Goal: Information Seeking & Learning: Learn about a topic

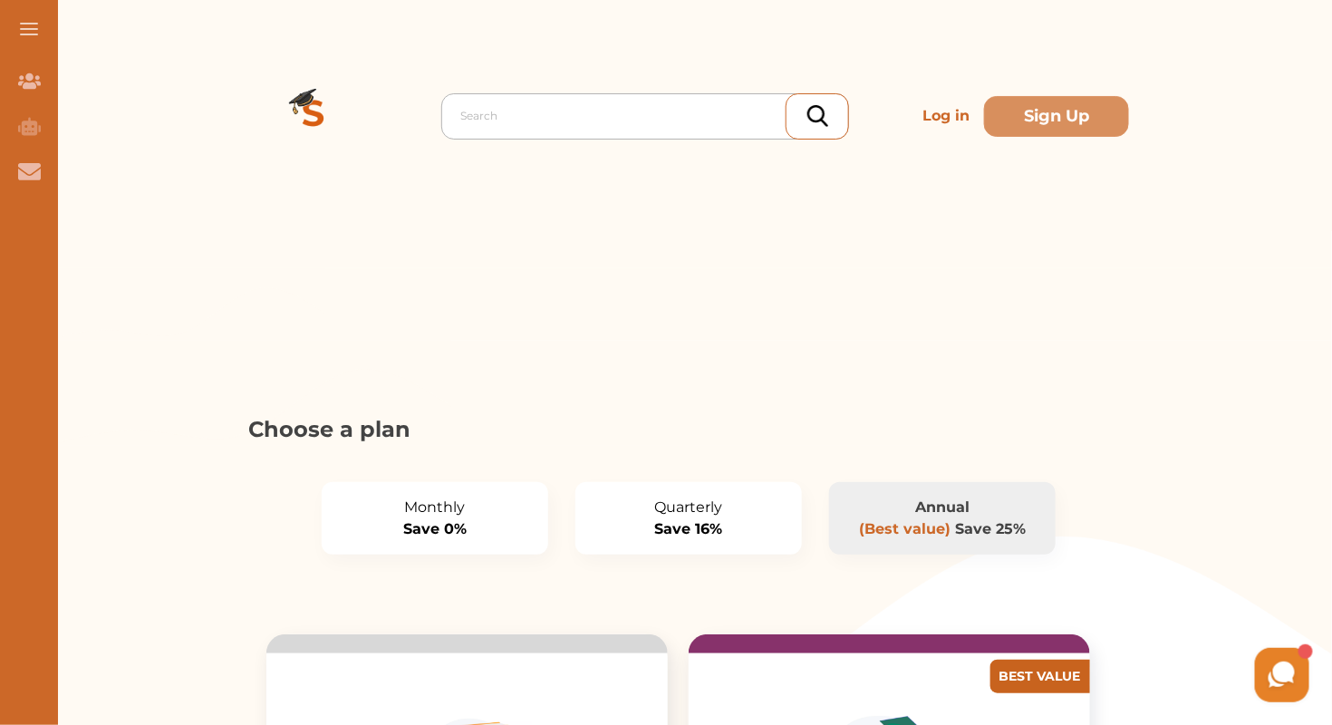
click at [581, 109] on div at bounding box center [649, 115] width 379 height 25
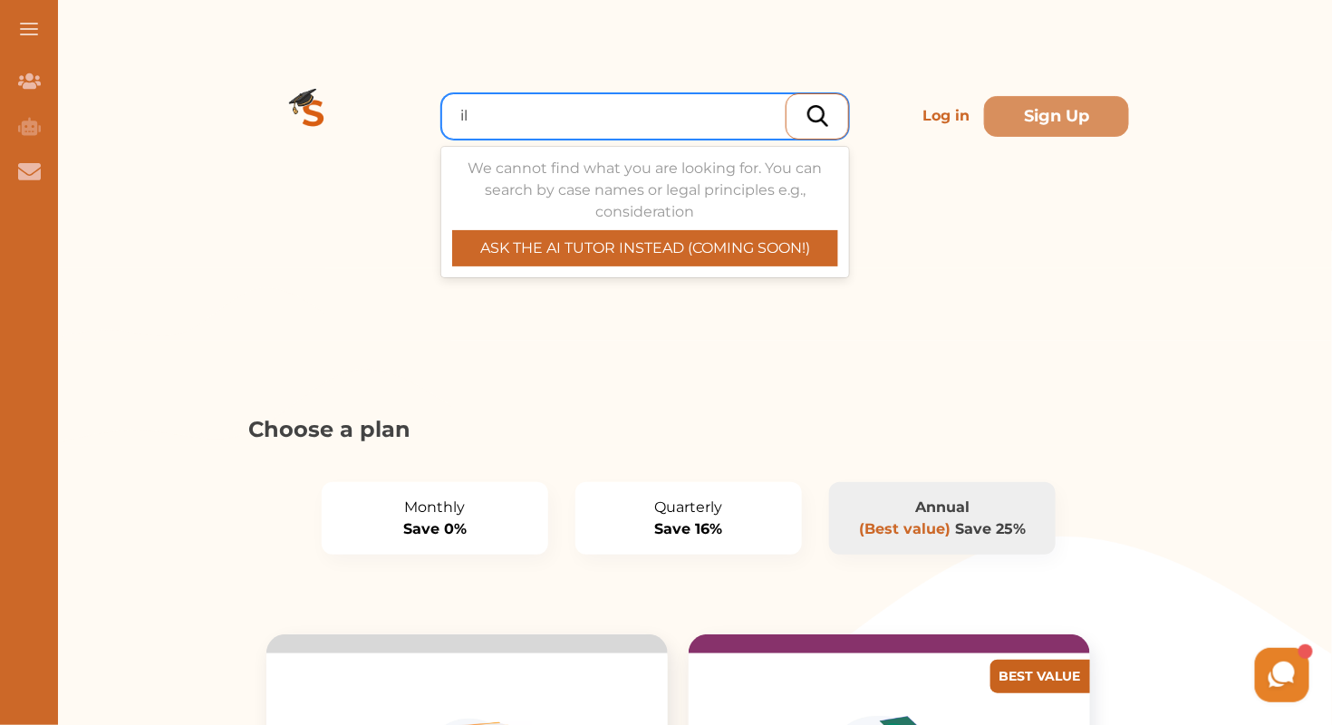
type input "i"
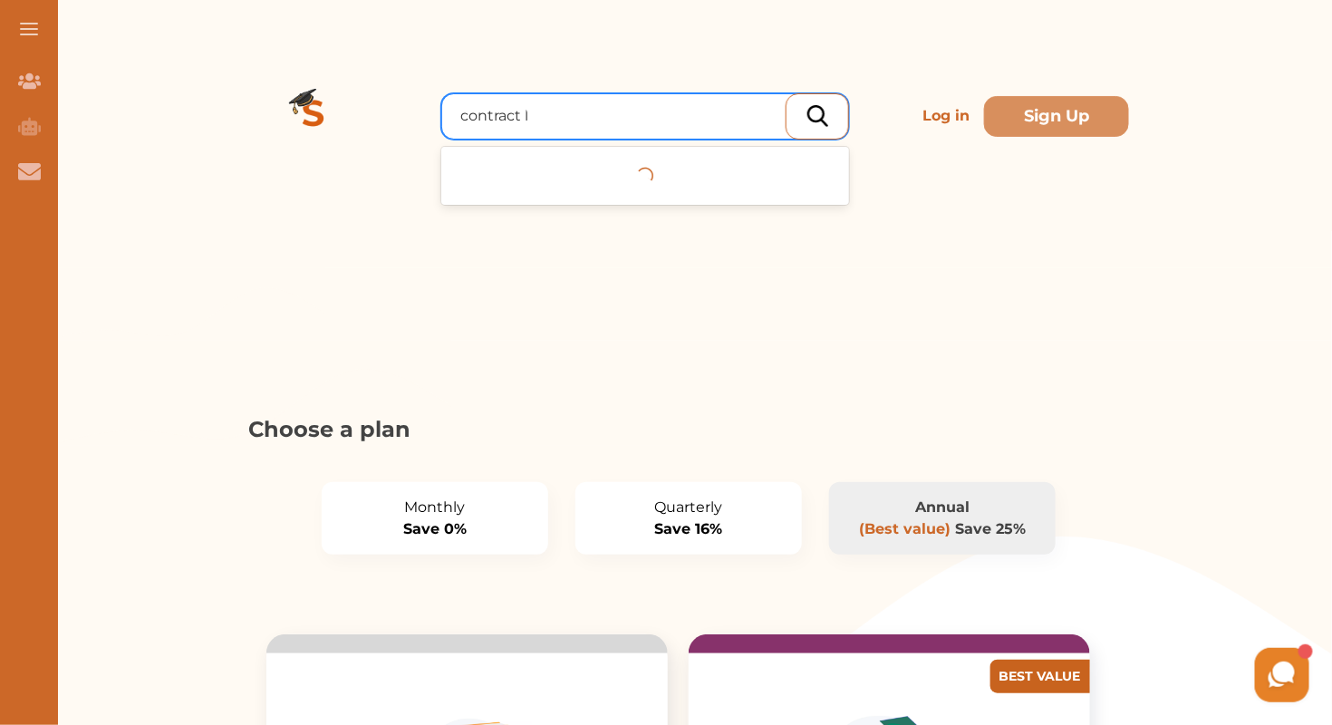
type input "contract law"
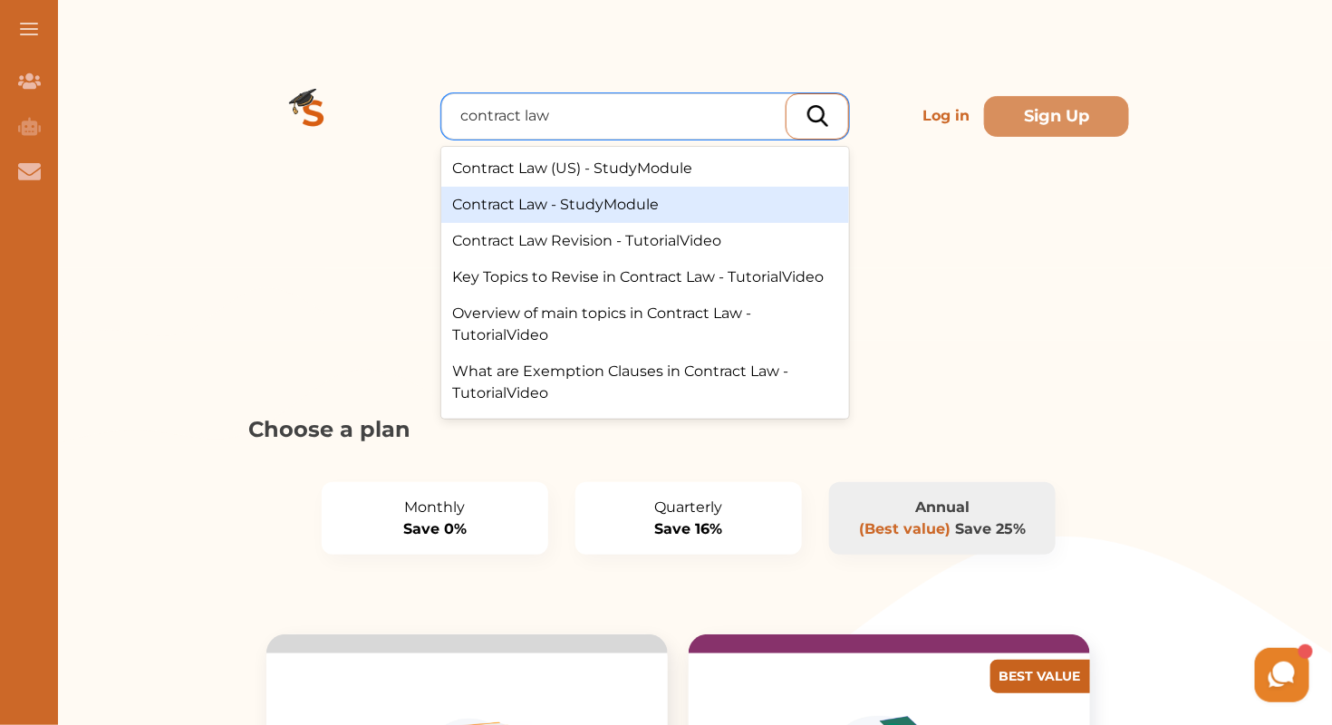
click at [577, 200] on div "Contract Law - StudyModule" at bounding box center [645, 205] width 408 height 36
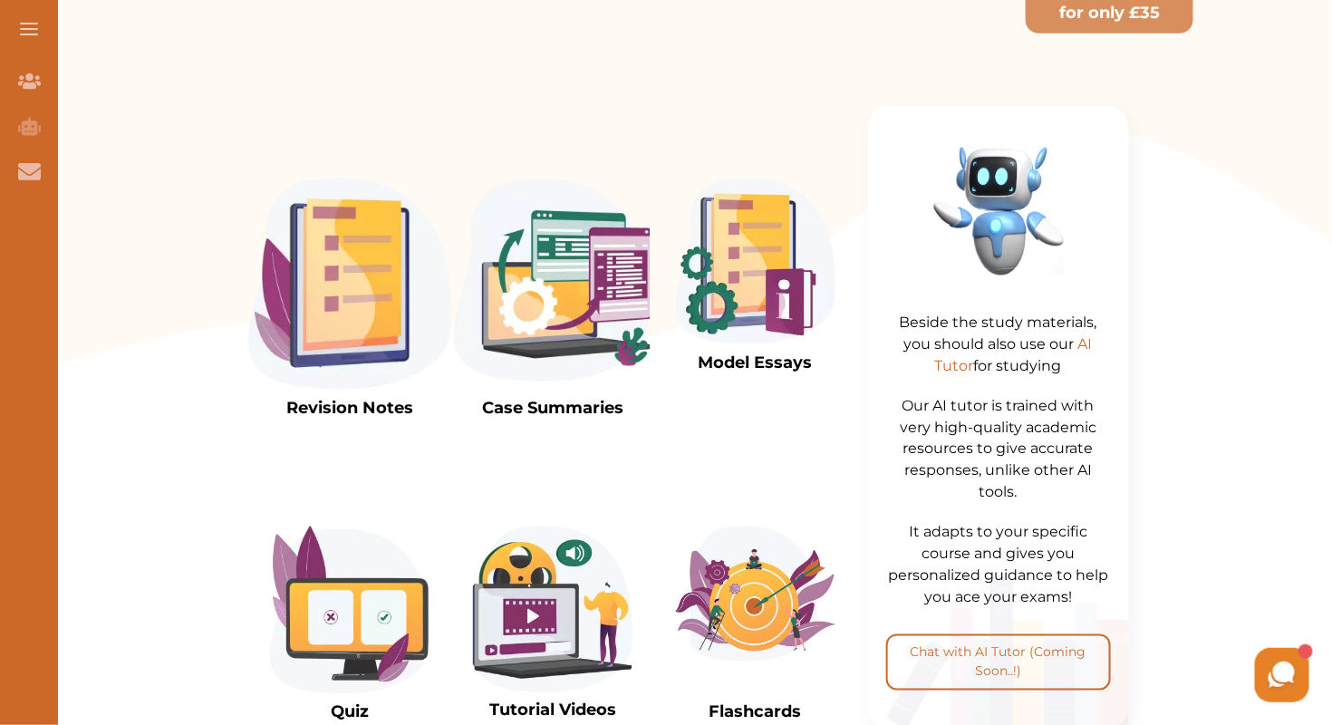
click at [340, 318] on img at bounding box center [349, 284] width 203 height 211
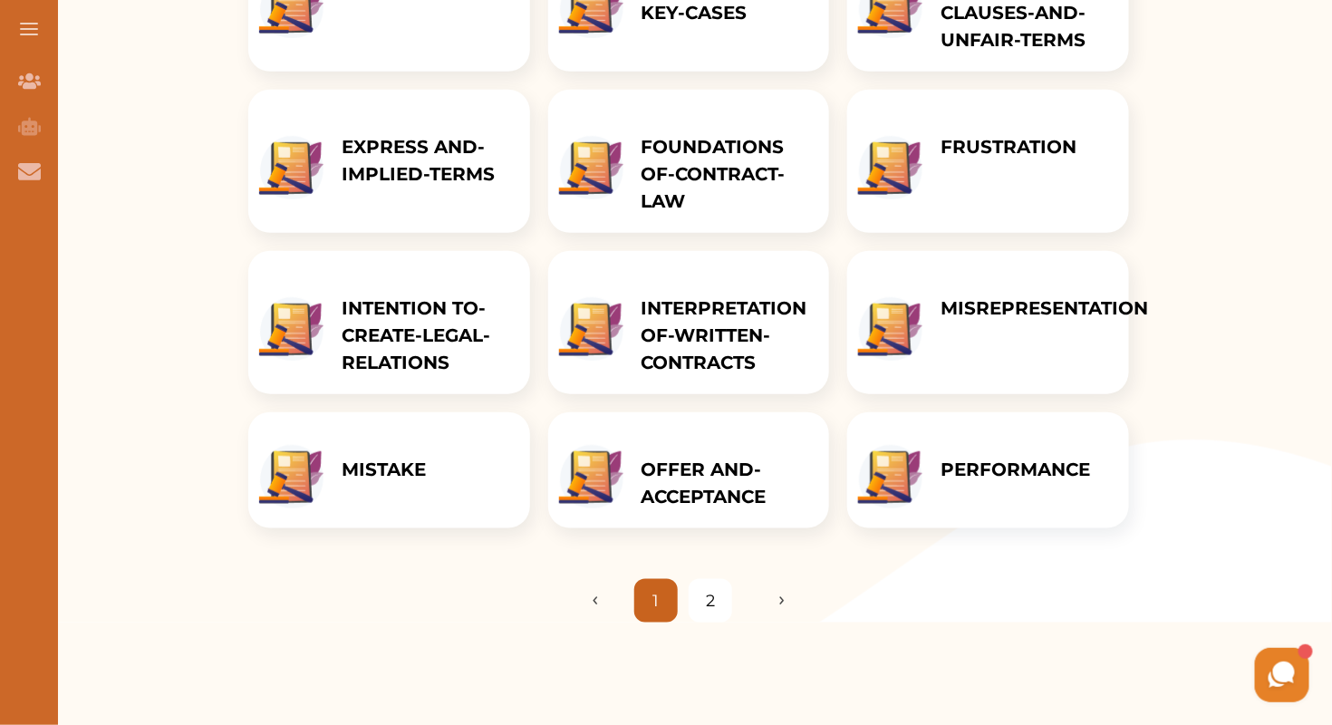
scroll to position [405, 0]
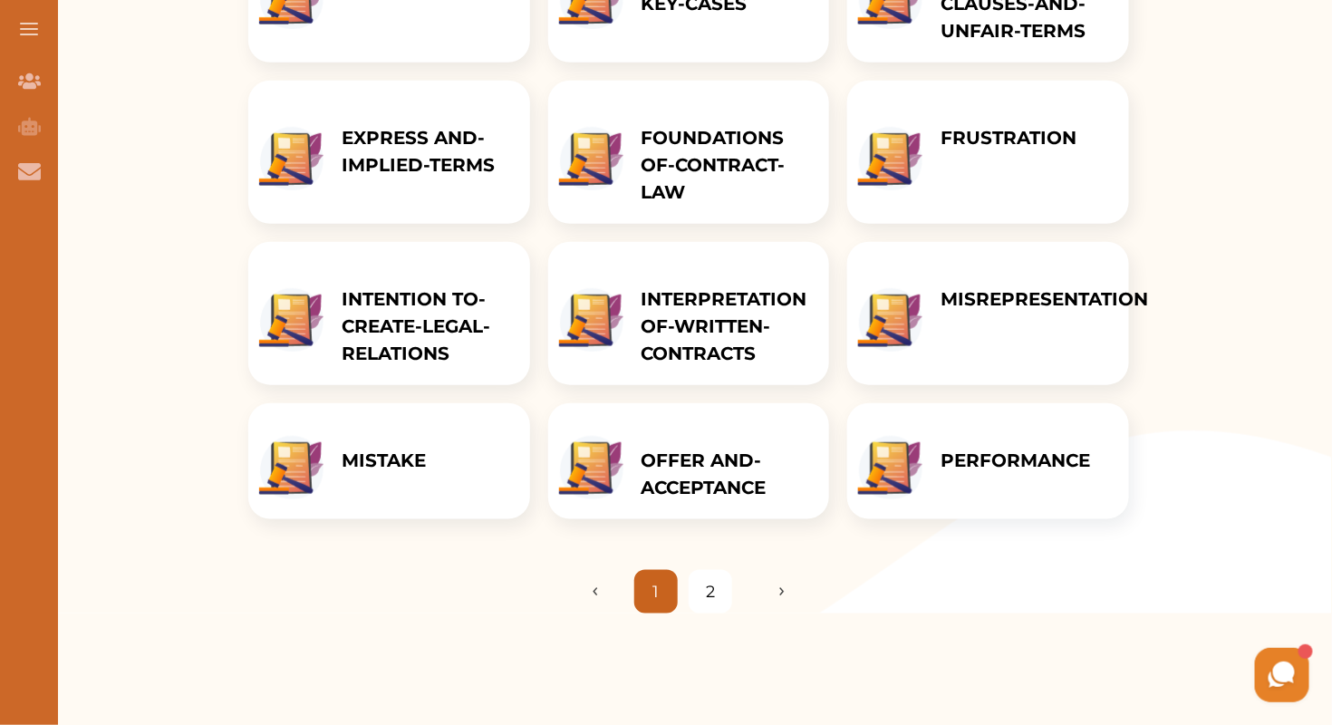
click at [710, 589] on link "2" at bounding box center [710, 592] width 9 height 24
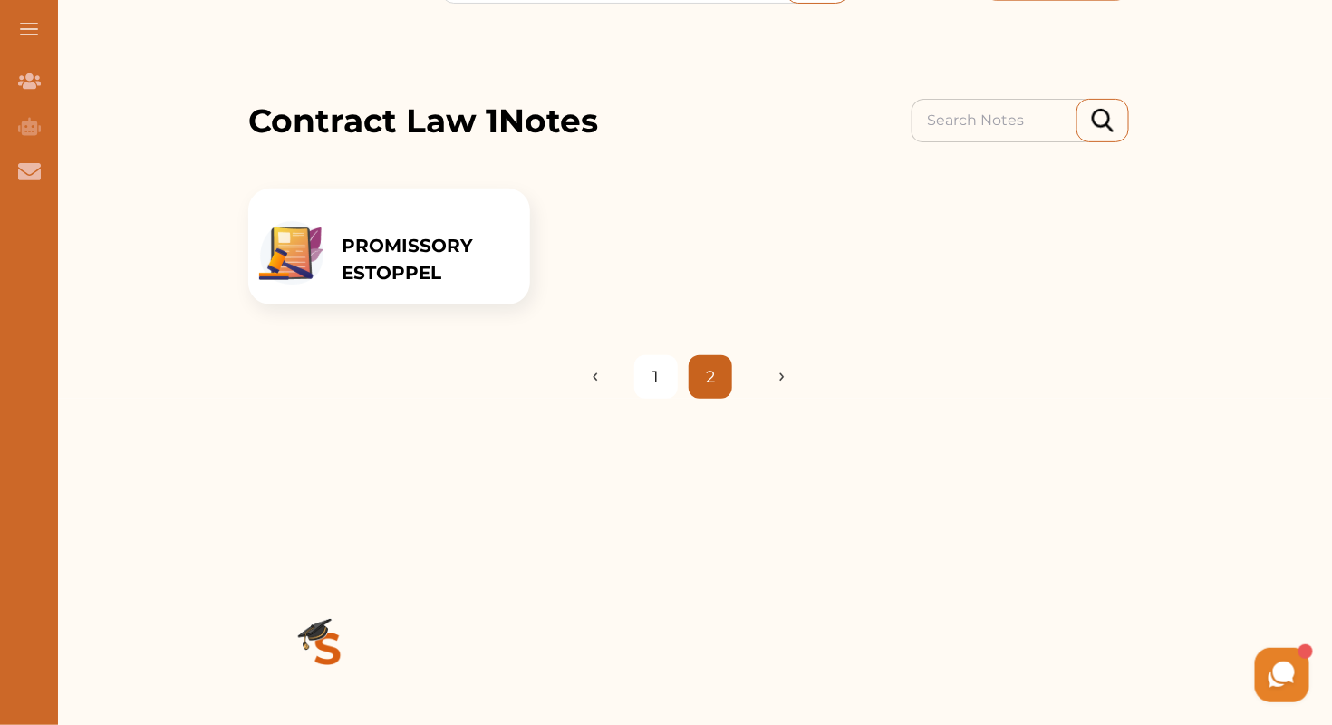
scroll to position [116, 0]
